Goal: Transaction & Acquisition: Purchase product/service

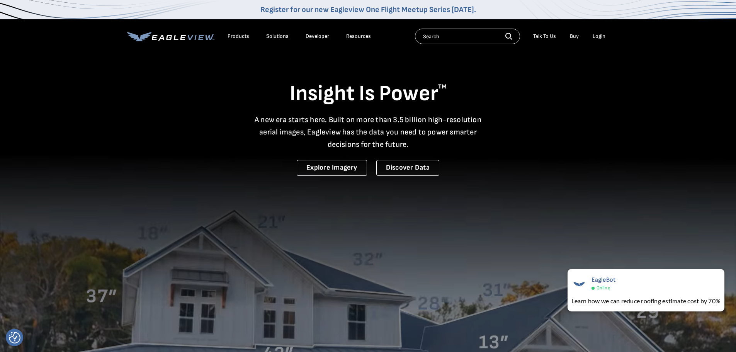
click at [734, 81] on video at bounding box center [368, 254] width 736 height 509
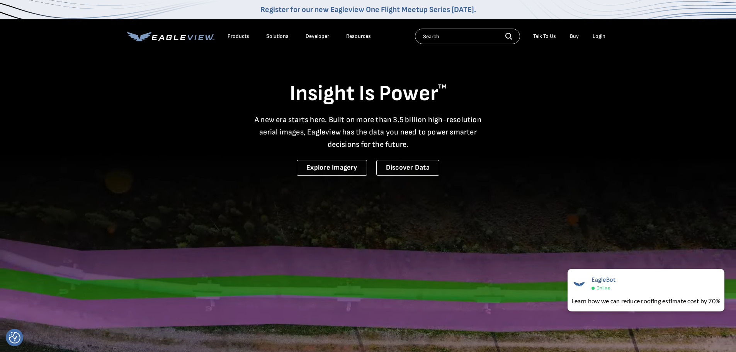
click at [597, 36] on div "Login" at bounding box center [598, 36] width 13 height 7
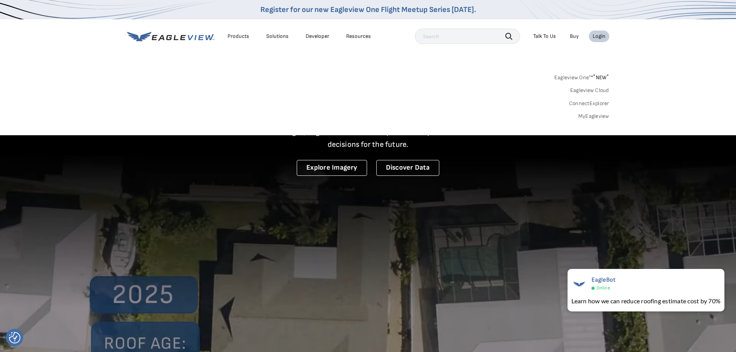
click at [595, 117] on link "MyEagleview" at bounding box center [593, 116] width 31 height 7
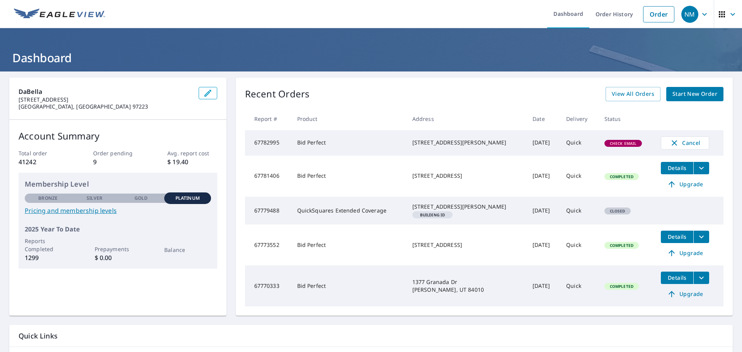
click at [676, 98] on span "Start New Order" at bounding box center [694, 94] width 45 height 10
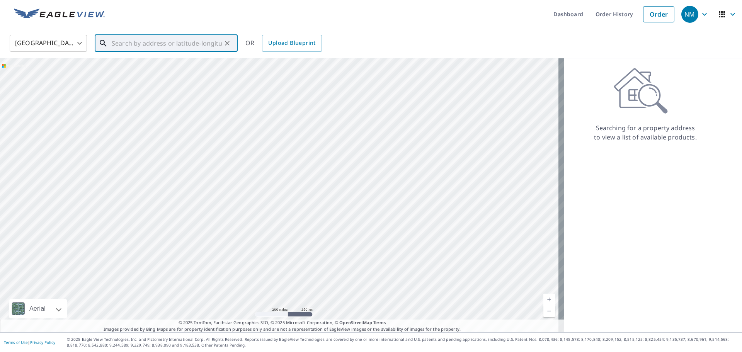
click at [190, 44] on input "text" at bounding box center [167, 43] width 110 height 22
paste input "14910 Lupe Rd, Pine Grove, CA 95665"
click at [171, 71] on p "Pine Grove, CA 95665" at bounding box center [170, 74] width 121 height 8
type input "14910 Lupe Rd Pine Grove, CA 95665"
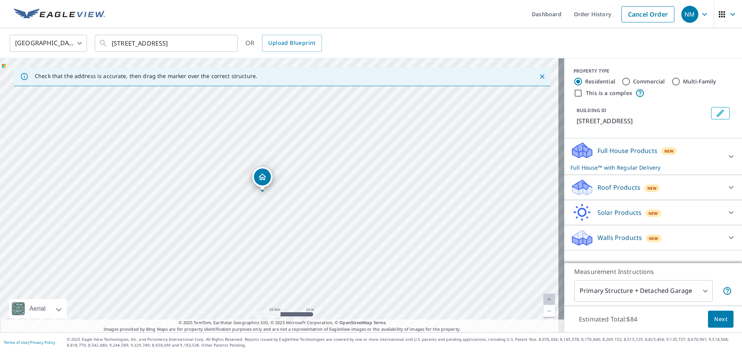
drag, startPoint x: 276, startPoint y: 193, endPoint x: 261, endPoint y: 189, distance: 15.6
click at [726, 190] on icon at bounding box center [730, 187] width 9 height 9
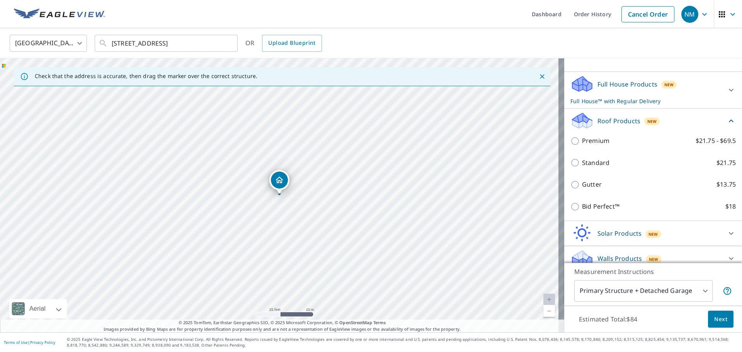
scroll to position [75, 0]
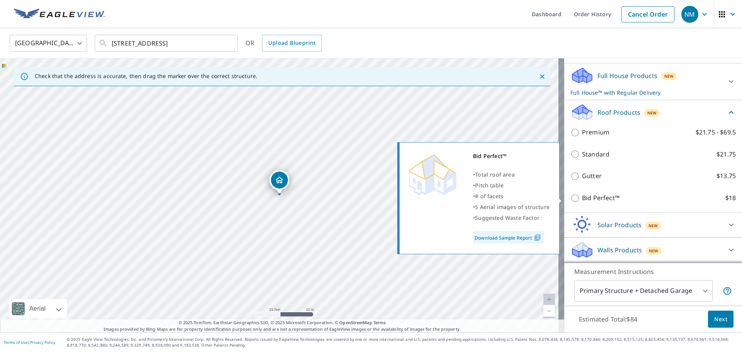
click at [594, 193] on p "Bid Perfect™" at bounding box center [600, 198] width 37 height 10
click at [582, 193] on input "Bid Perfect™ $18" at bounding box center [576, 197] width 12 height 9
checkbox input "true"
checkbox input "false"
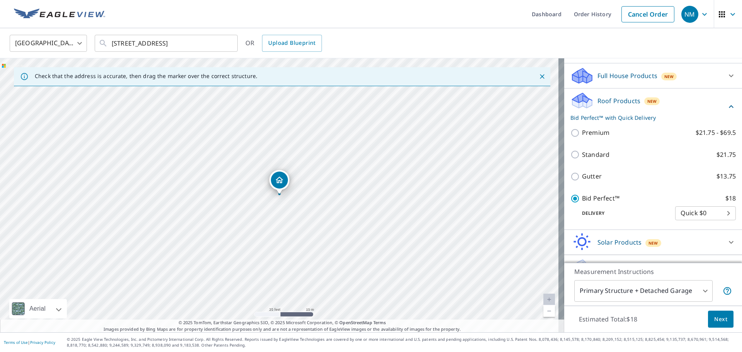
click at [725, 319] on button "Next" at bounding box center [720, 319] width 25 height 17
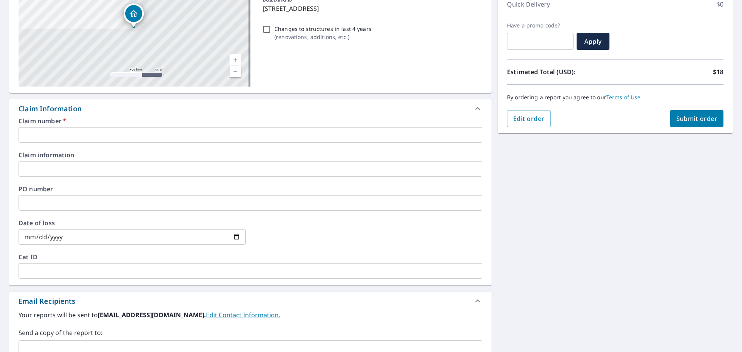
scroll to position [116, 0]
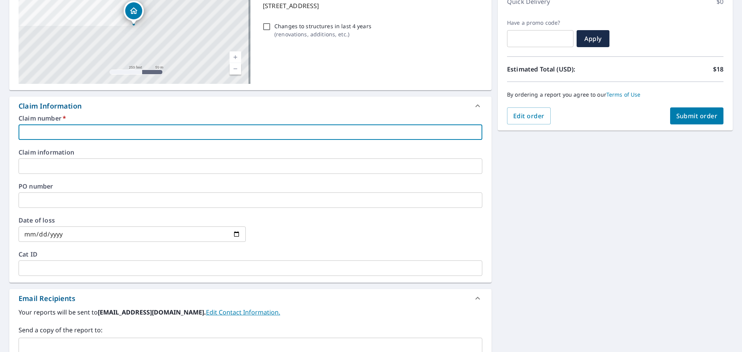
click at [186, 138] on input "text" at bounding box center [250, 131] width 463 height 15
type input "S"
checkbox input "true"
type input "SA"
checkbox input "true"
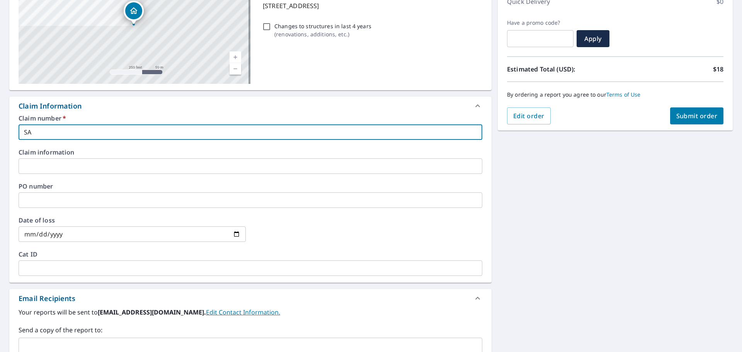
type input "SAC"
checkbox input "true"
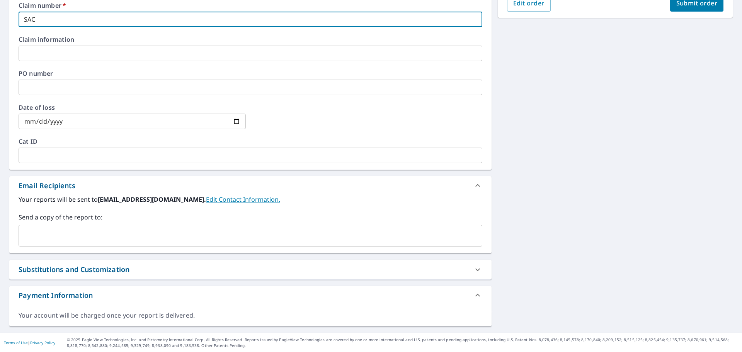
scroll to position [229, 0]
click at [103, 244] on div "​" at bounding box center [250, 235] width 463 height 22
type input "SAC"
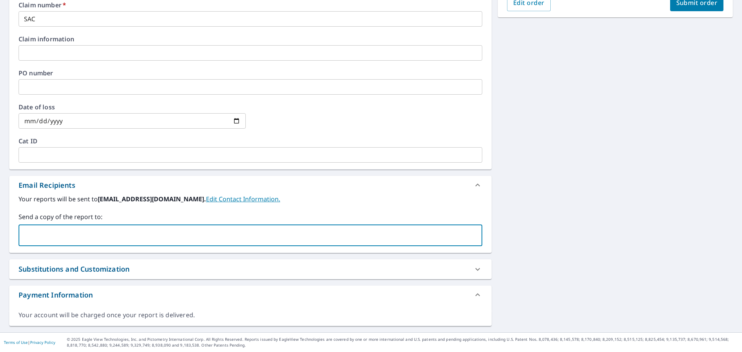
paste input "Josh.Setters@Dabella.Us"
type input "Josh.Setters@Dabella.Us"
checkbox input "true"
paste input "lmcdonald@dabella.us"
type input "lmcdonald@dabella.us"
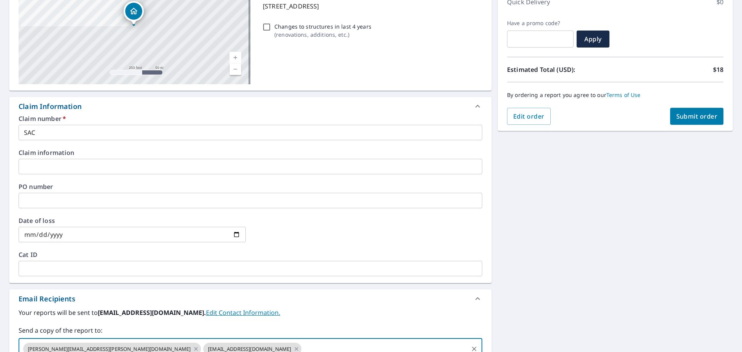
scroll to position [113, 0]
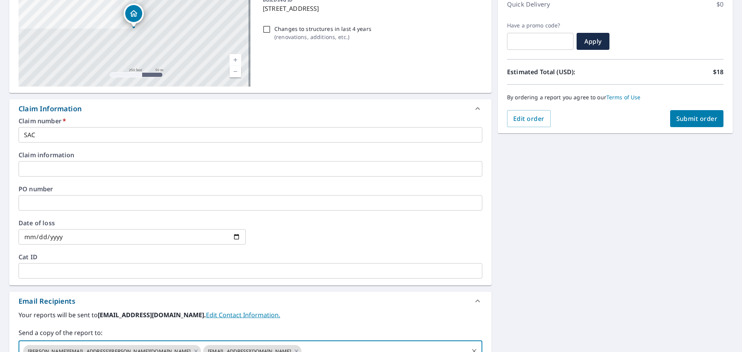
click at [701, 122] on span "Submit order" at bounding box center [696, 118] width 41 height 8
checkbox input "true"
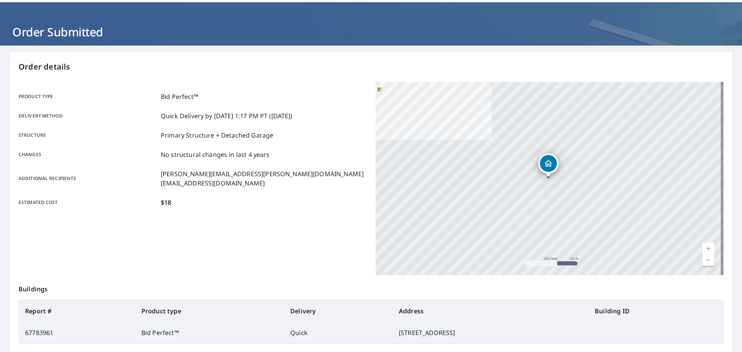
scroll to position [25, 0]
